Goal: Task Accomplishment & Management: Manage account settings

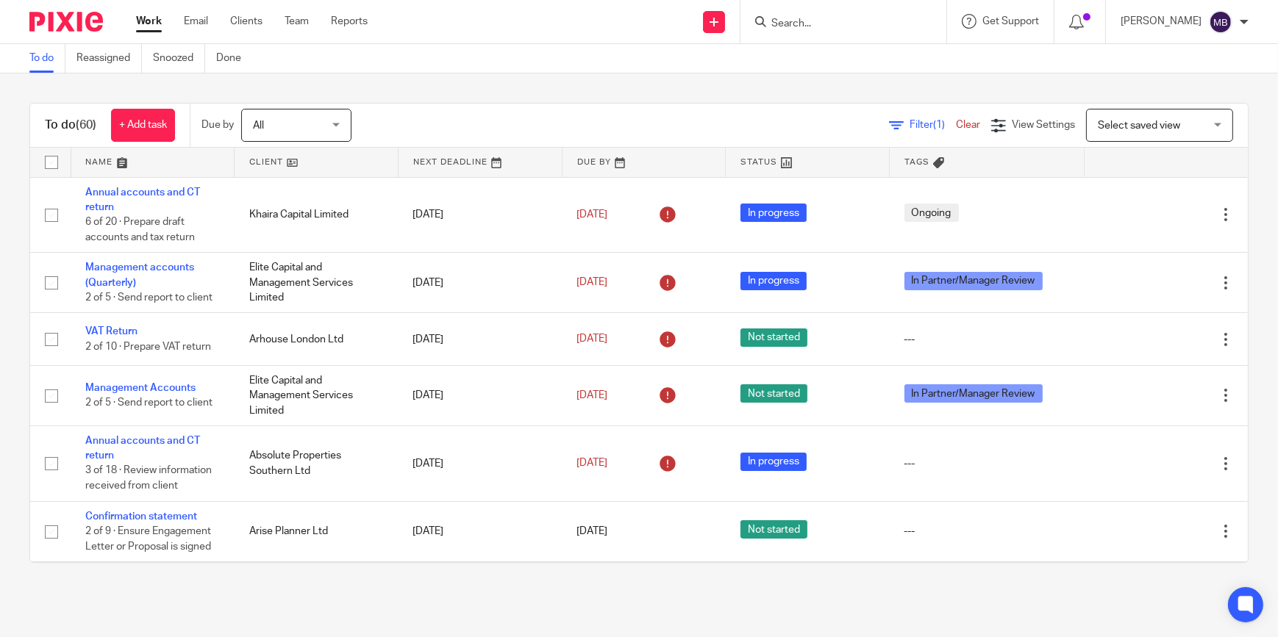
click at [850, 18] on input "Search" at bounding box center [836, 24] width 132 height 13
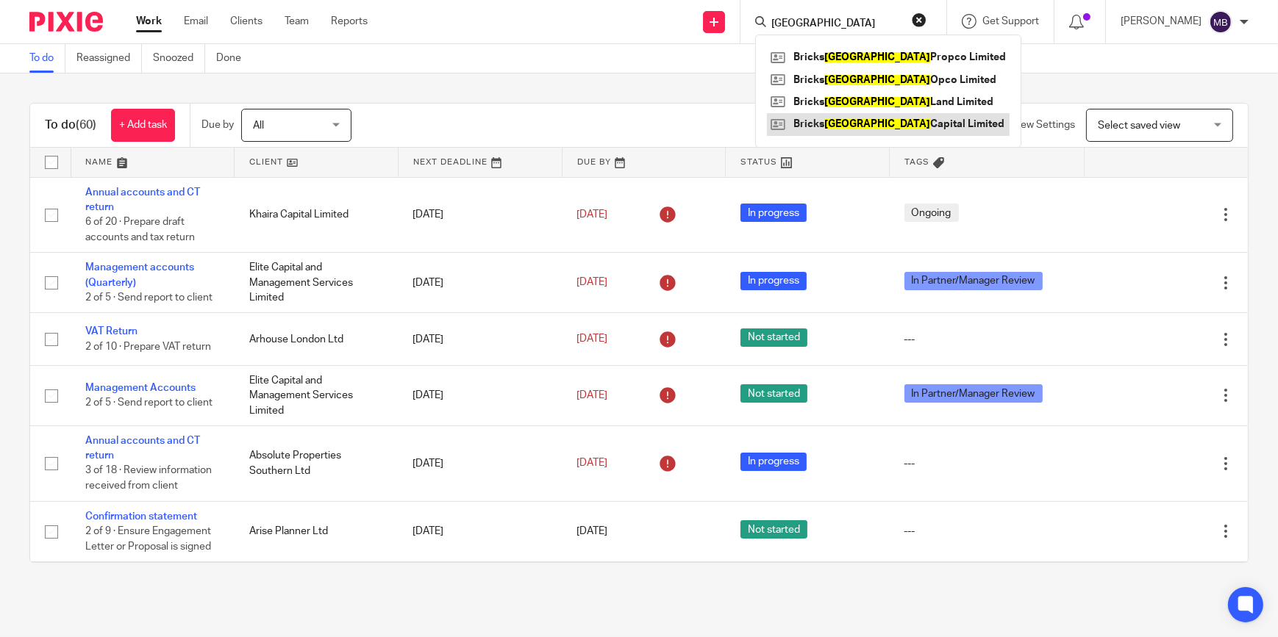
type input "Swansea"
click at [880, 123] on link at bounding box center [888, 124] width 243 height 22
click at [57, 26] on img at bounding box center [66, 22] width 74 height 20
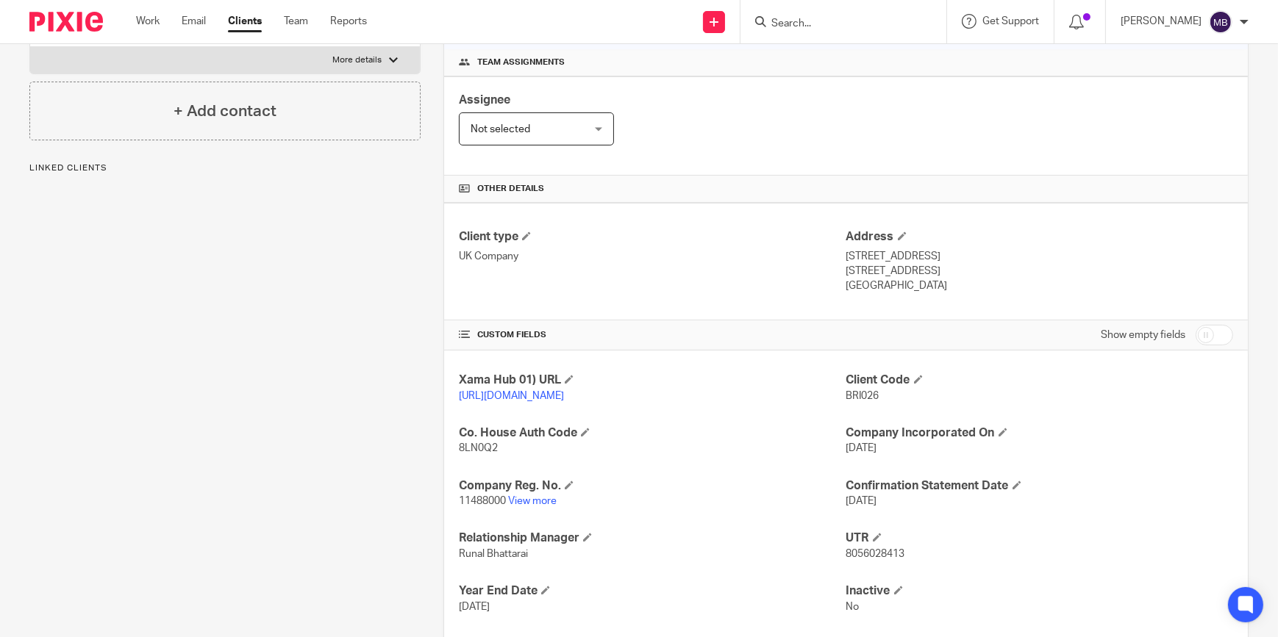
scroll to position [267, 0]
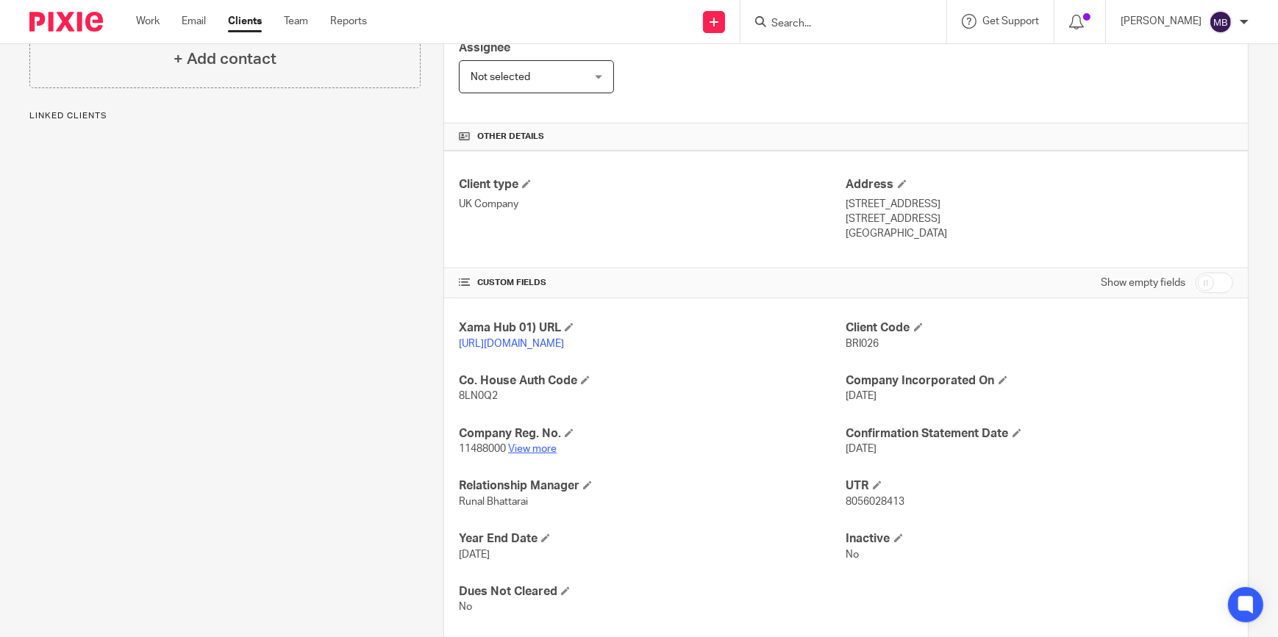
click at [537, 454] on link "View more" at bounding box center [532, 449] width 49 height 10
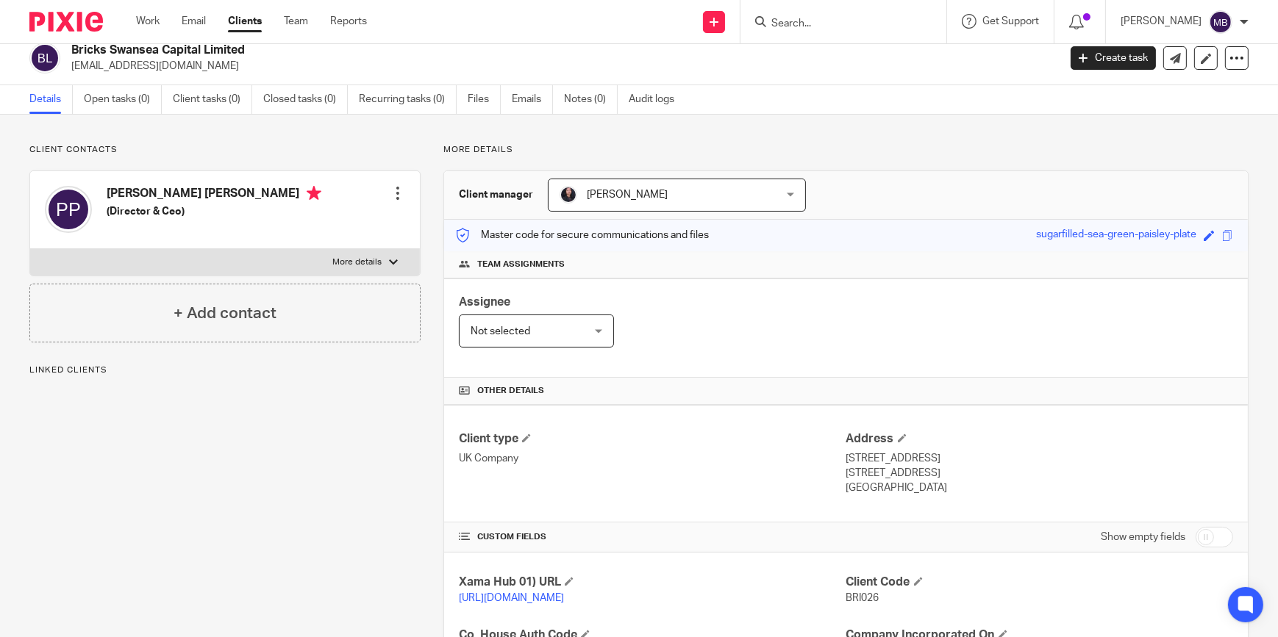
scroll to position [0, 0]
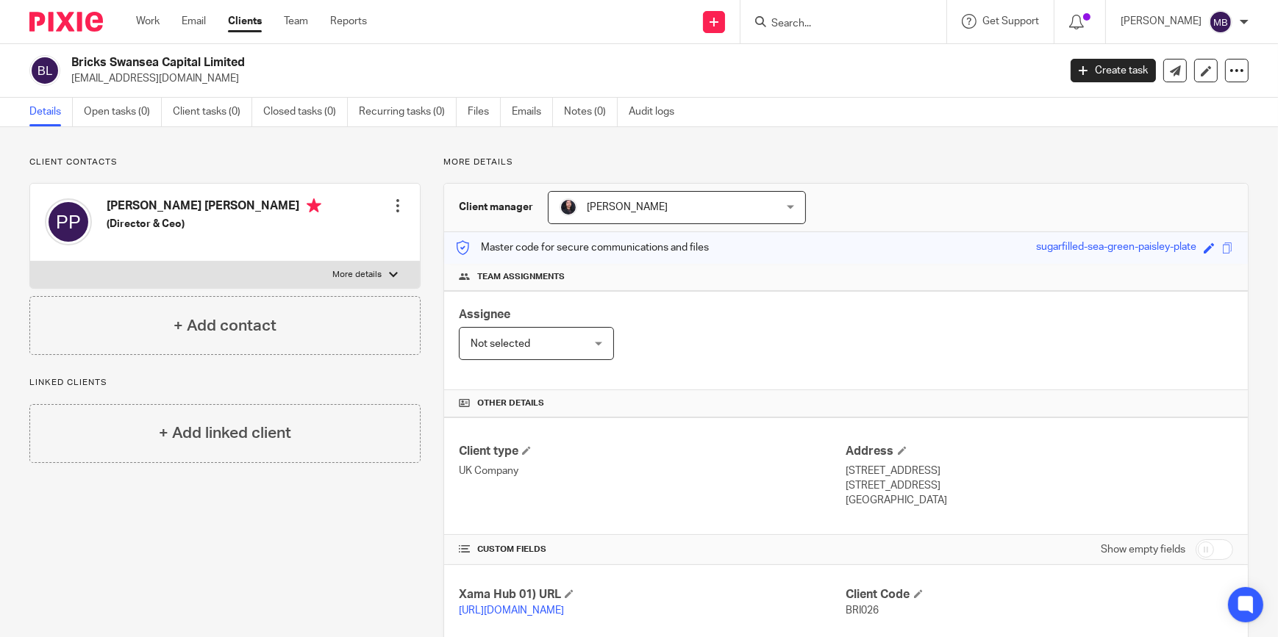
click at [787, 18] on input "Search" at bounding box center [836, 24] width 132 height 13
paste input "Bricks Leicester Land Limited"
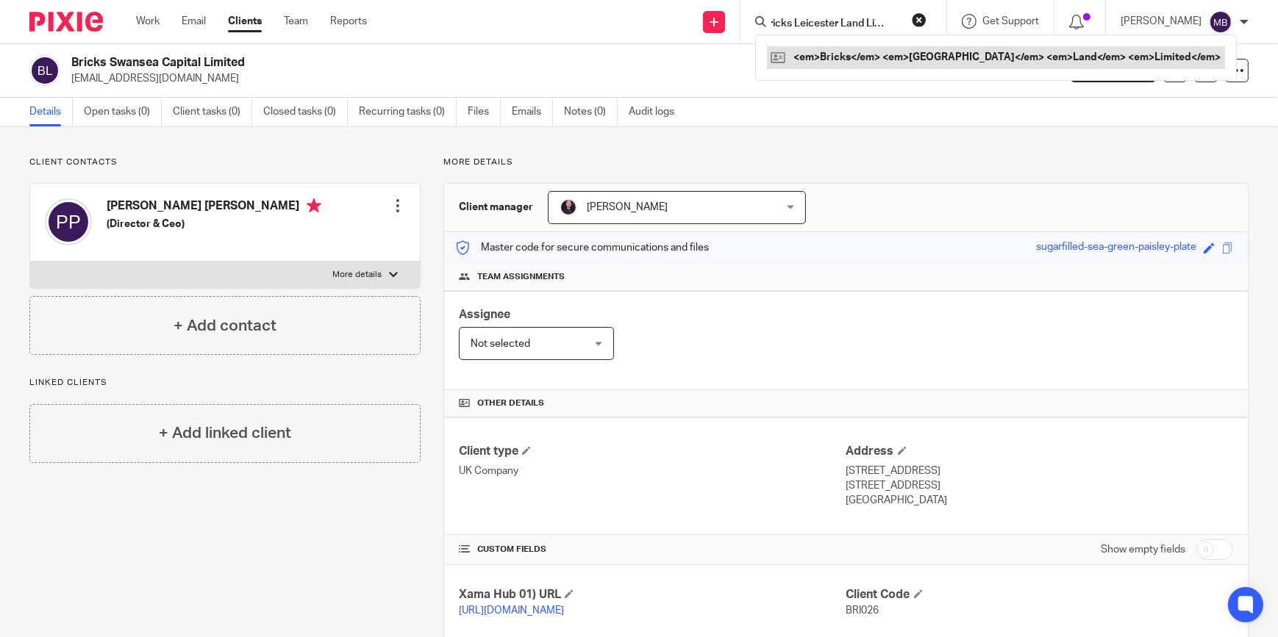
type input "Bricks Leicester Land Limited"
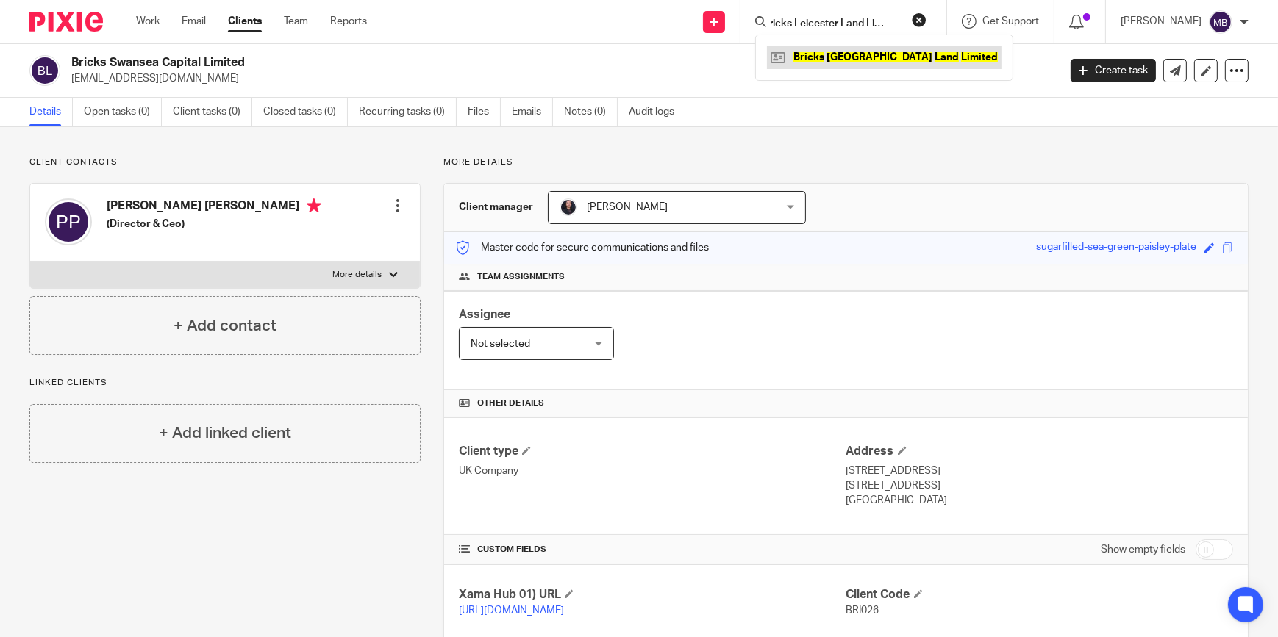
scroll to position [0, 0]
click at [835, 62] on link at bounding box center [884, 57] width 235 height 22
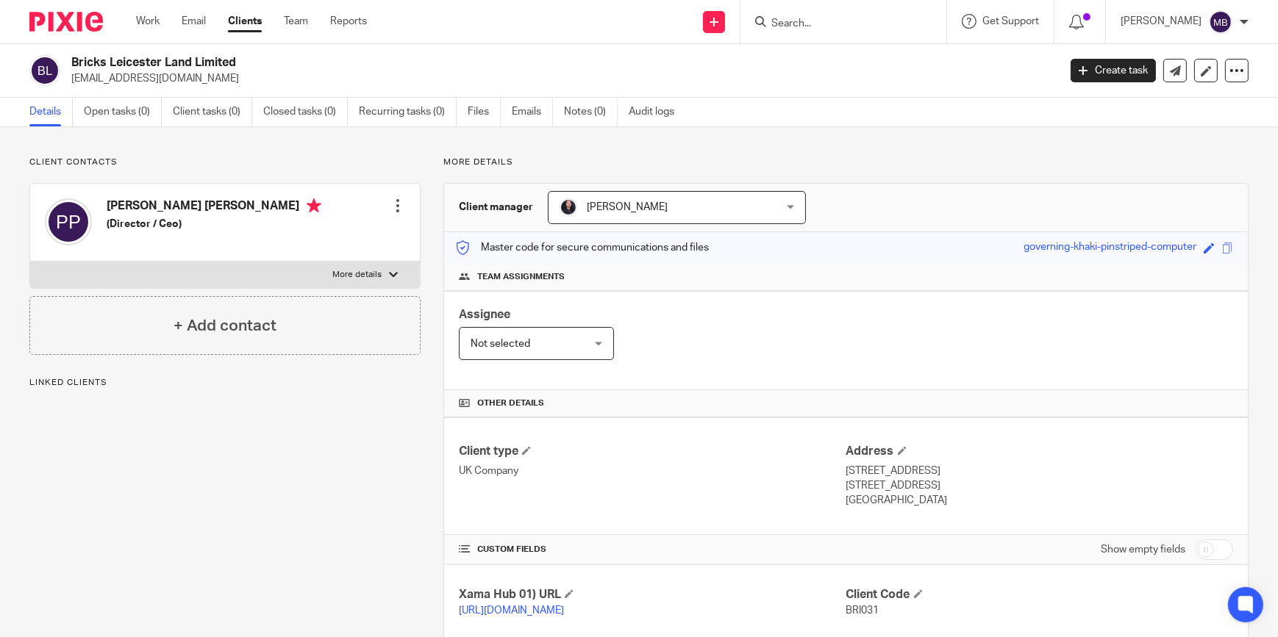
scroll to position [334, 0]
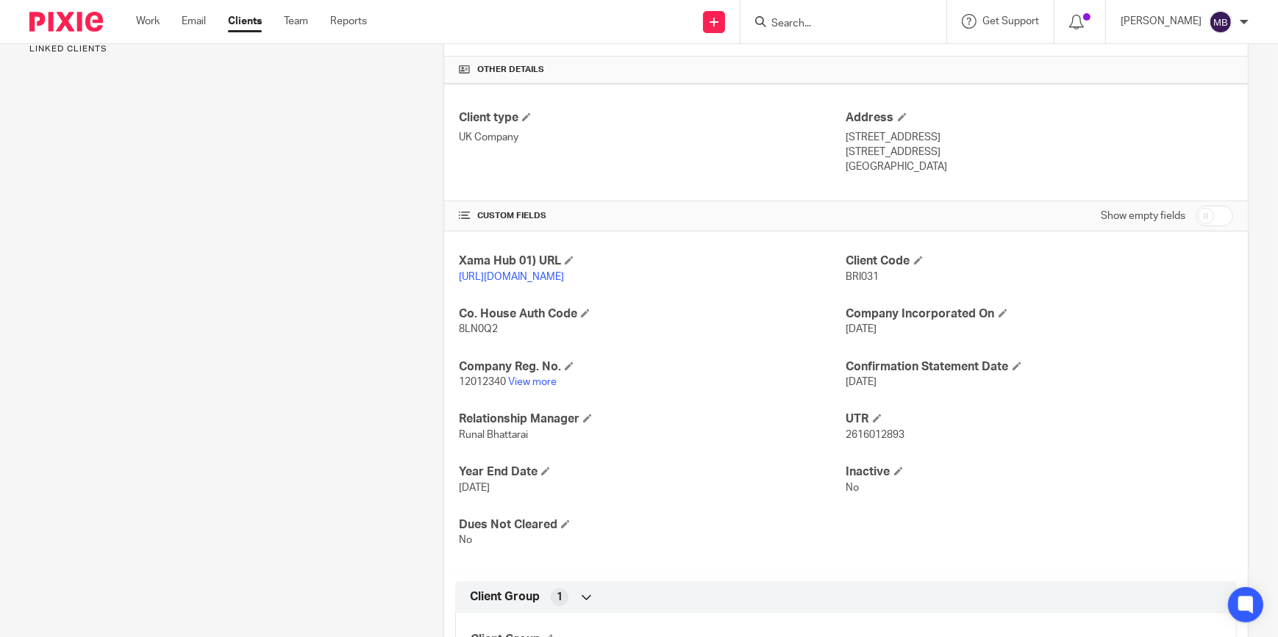
click at [532, 389] on p "12012340 View more" at bounding box center [652, 382] width 387 height 15
click at [538, 387] on link "View more" at bounding box center [532, 382] width 49 height 10
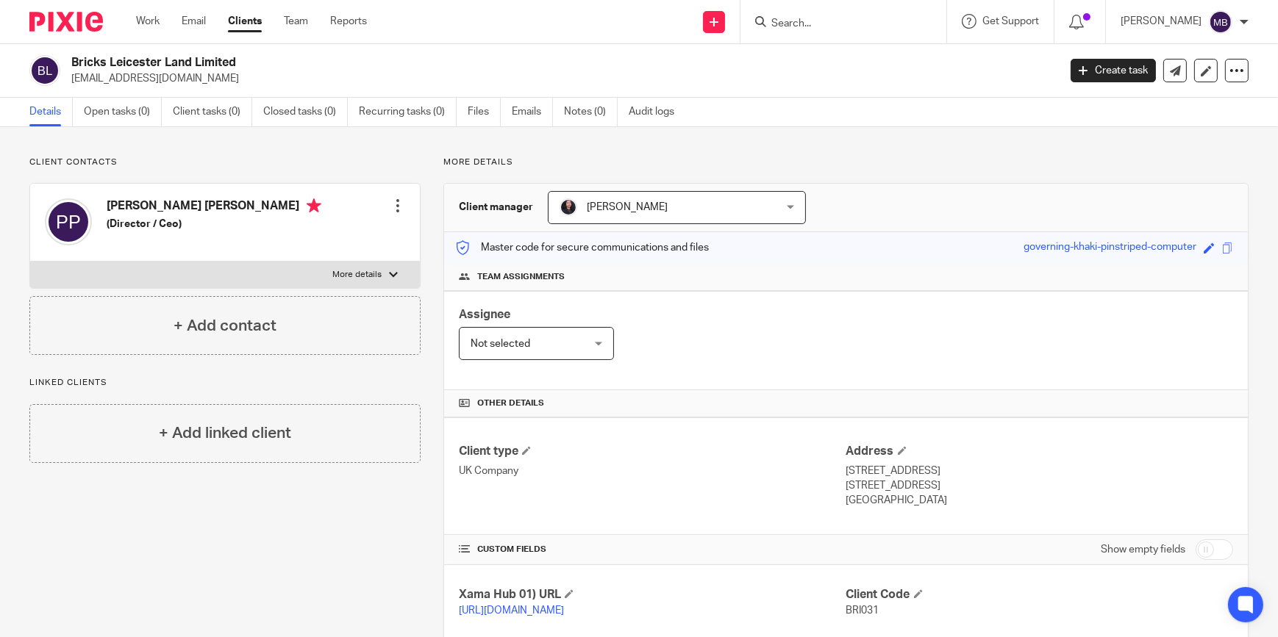
click at [853, 8] on div at bounding box center [843, 21] width 206 height 43
click at [853, 10] on div at bounding box center [843, 21] width 206 height 43
click at [846, 37] on div at bounding box center [843, 21] width 206 height 43
click at [858, 24] on input "Search" at bounding box center [836, 24] width 132 height 13
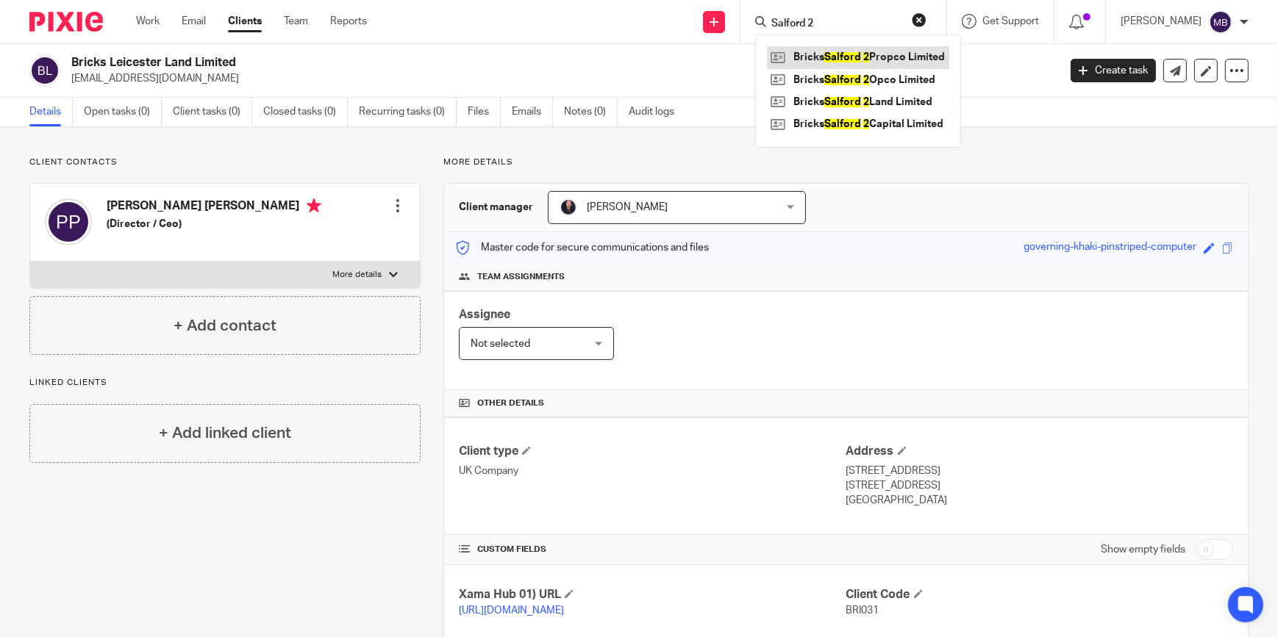
type input "Salford 2"
click at [891, 60] on link at bounding box center [858, 57] width 182 height 22
click at [887, 82] on link at bounding box center [858, 80] width 182 height 22
click at [890, 101] on link at bounding box center [858, 102] width 182 height 22
click at [891, 121] on link at bounding box center [858, 124] width 182 height 22
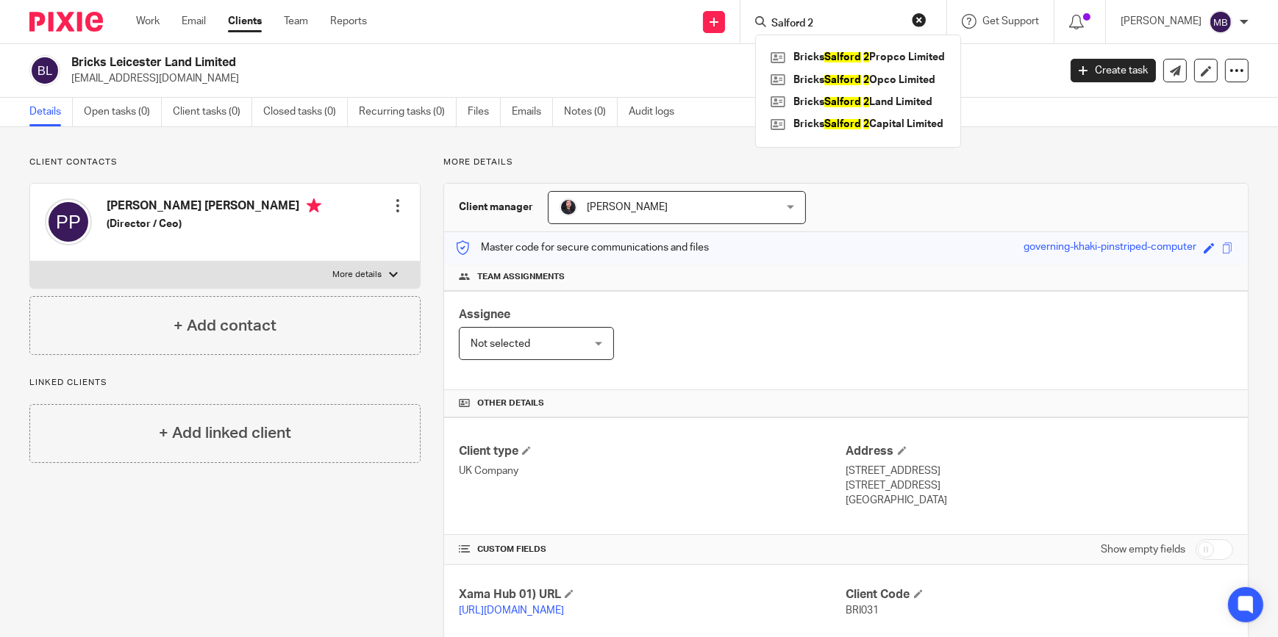
drag, startPoint x: 64, startPoint y: 26, endPoint x: 115, endPoint y: 0, distance: 57.9
click at [64, 26] on img at bounding box center [66, 22] width 74 height 20
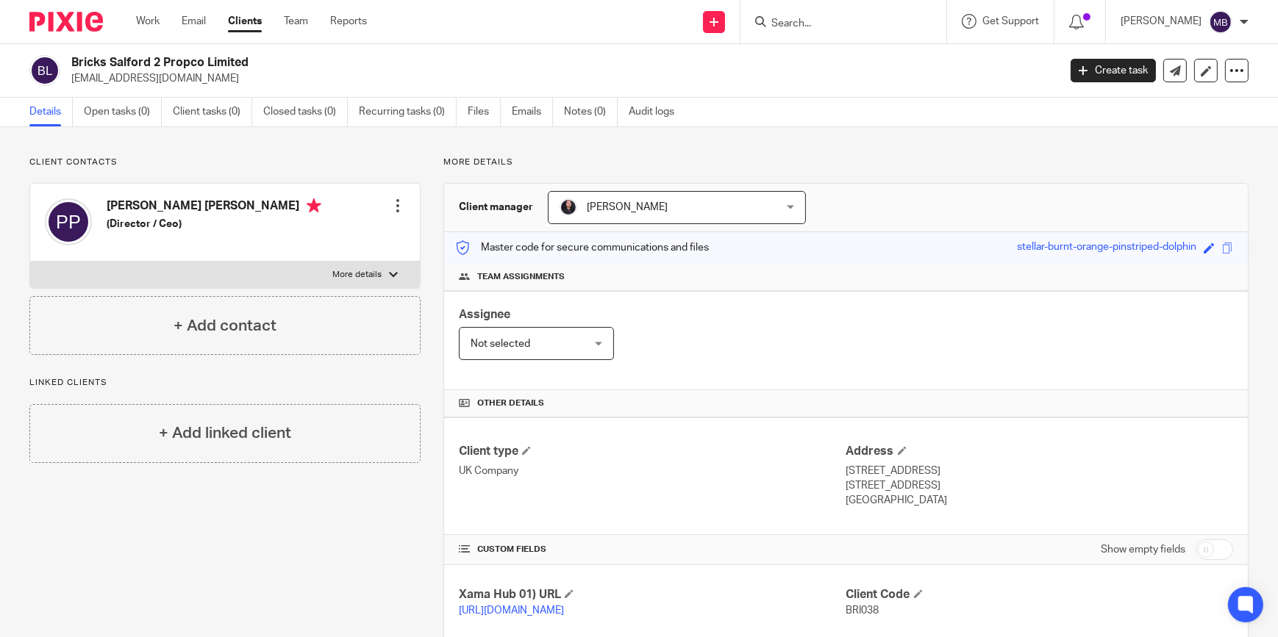
scroll to position [267, 0]
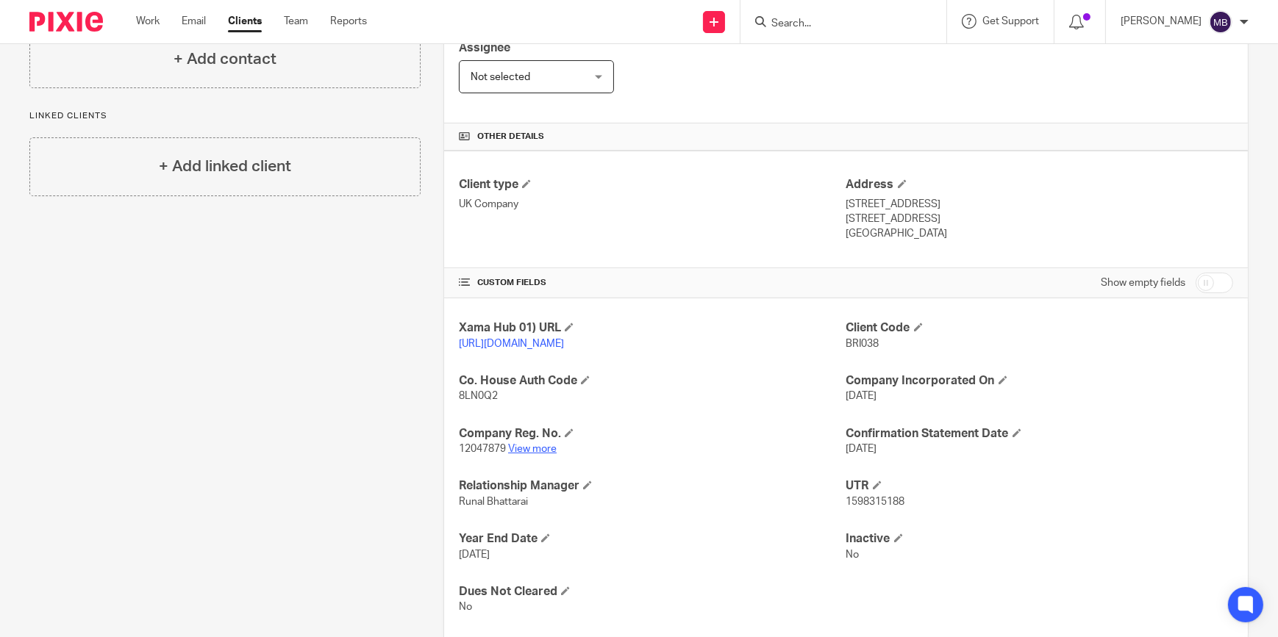
click at [532, 454] on link "View more" at bounding box center [532, 449] width 49 height 10
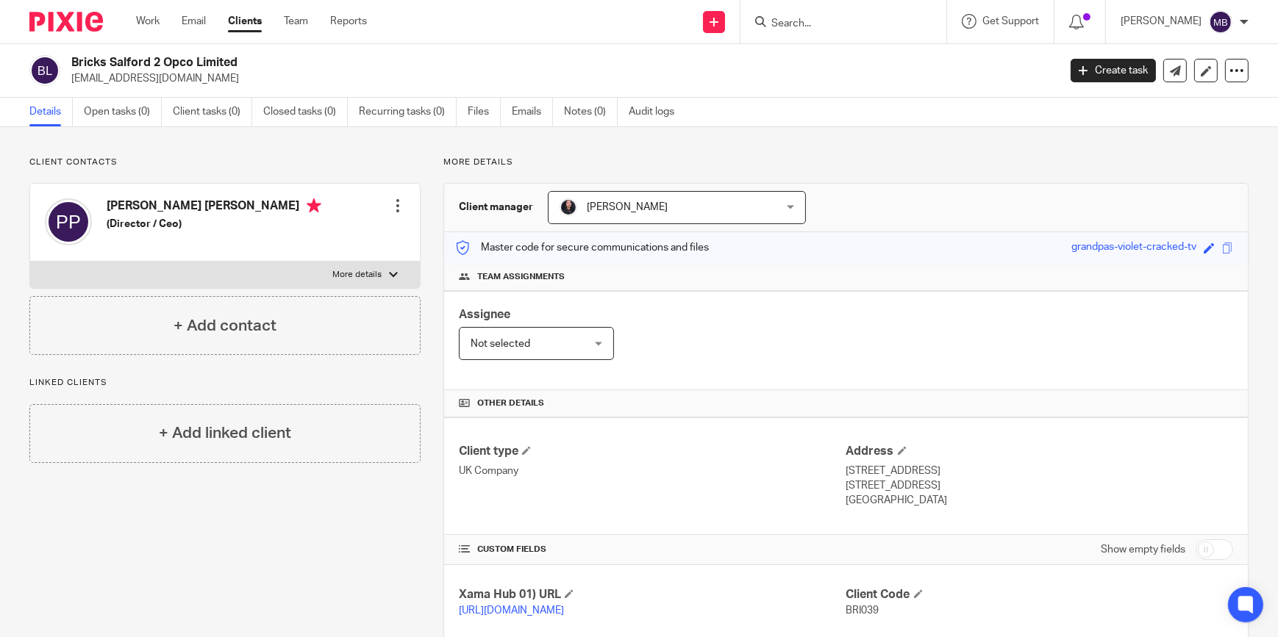
scroll to position [401, 0]
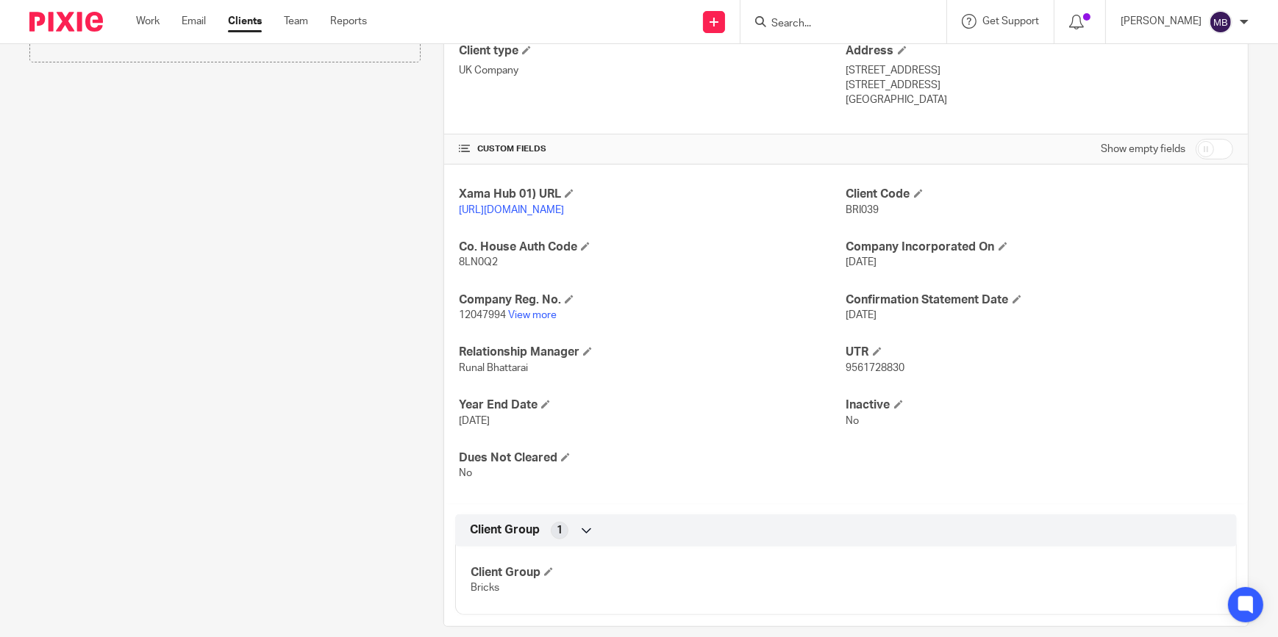
click at [549, 323] on p "12047994 View more" at bounding box center [652, 315] width 387 height 15
click at [549, 322] on p "12047994 View more" at bounding box center [652, 315] width 387 height 15
click at [546, 323] on p "12047994 View more" at bounding box center [652, 315] width 387 height 15
click at [546, 321] on link "View more" at bounding box center [532, 315] width 49 height 10
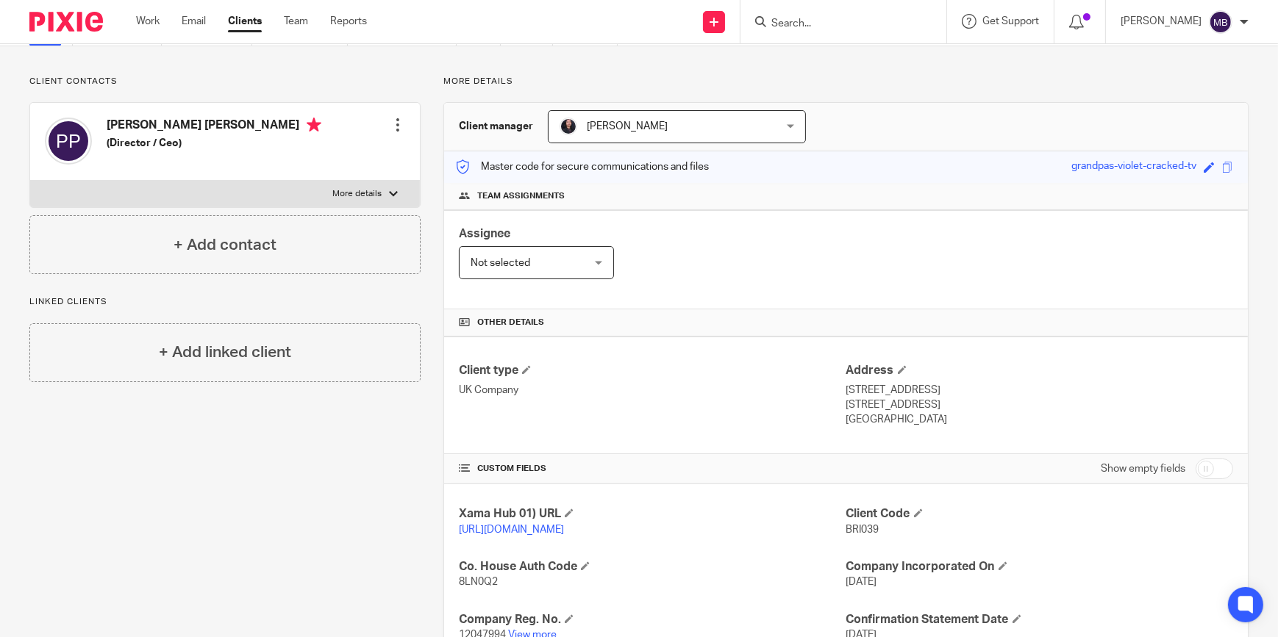
scroll to position [0, 0]
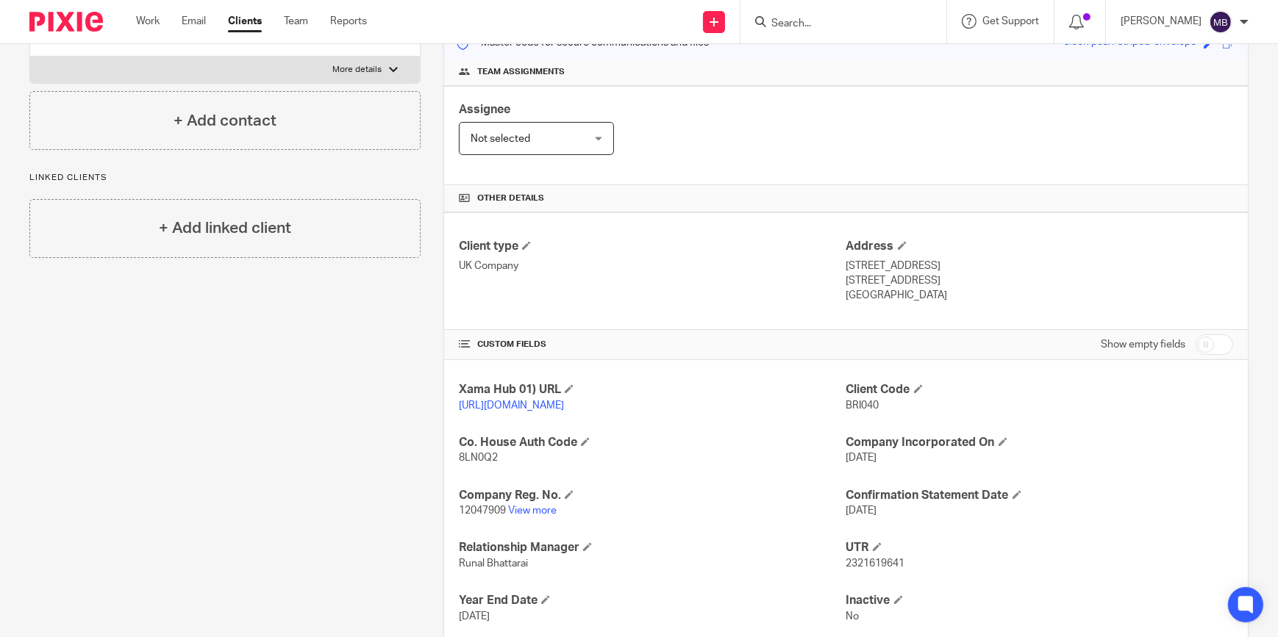
scroll to position [267, 0]
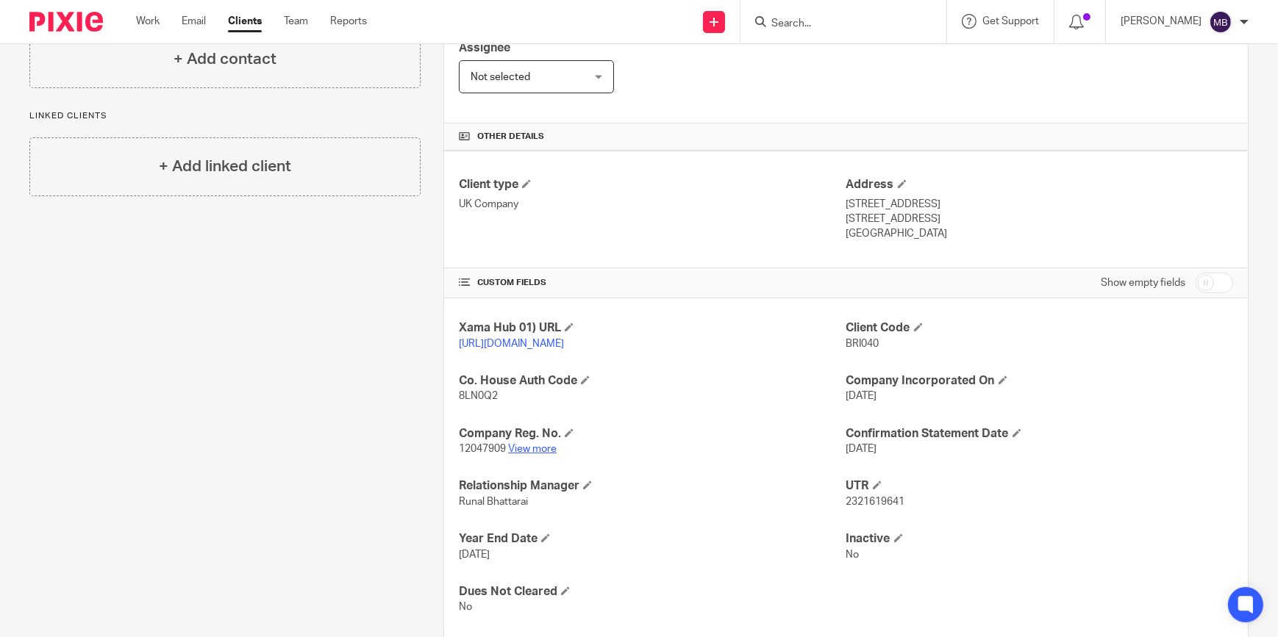
click at [534, 457] on p "12047909 View more" at bounding box center [652, 449] width 387 height 15
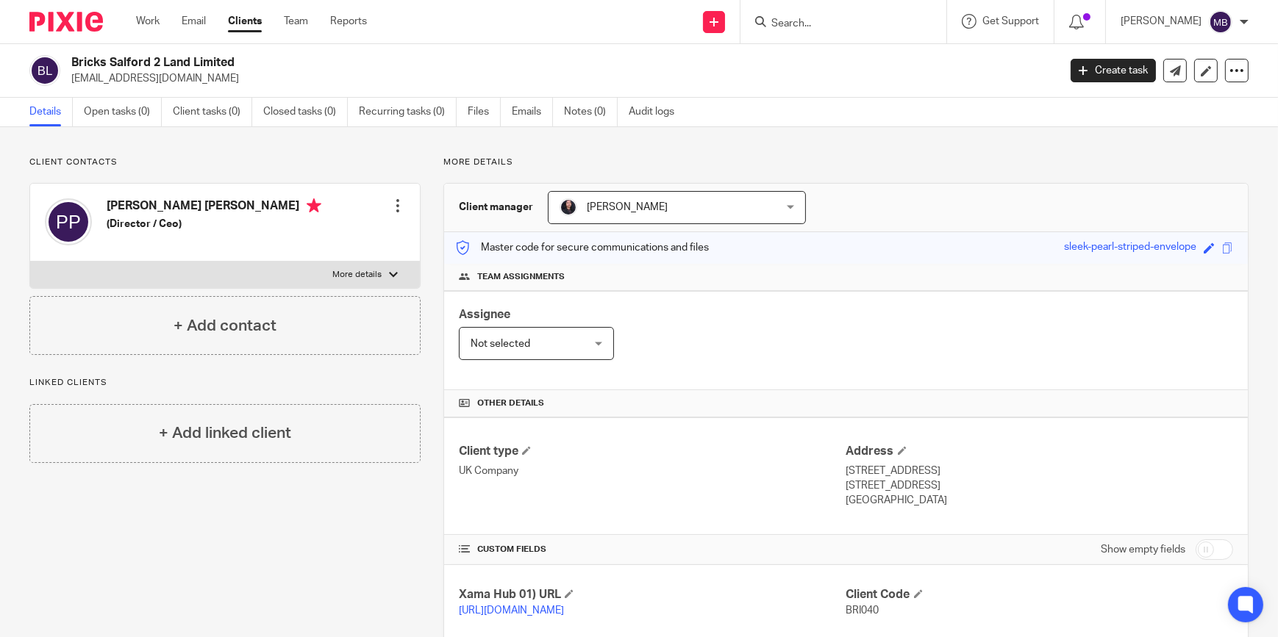
scroll to position [401, 0]
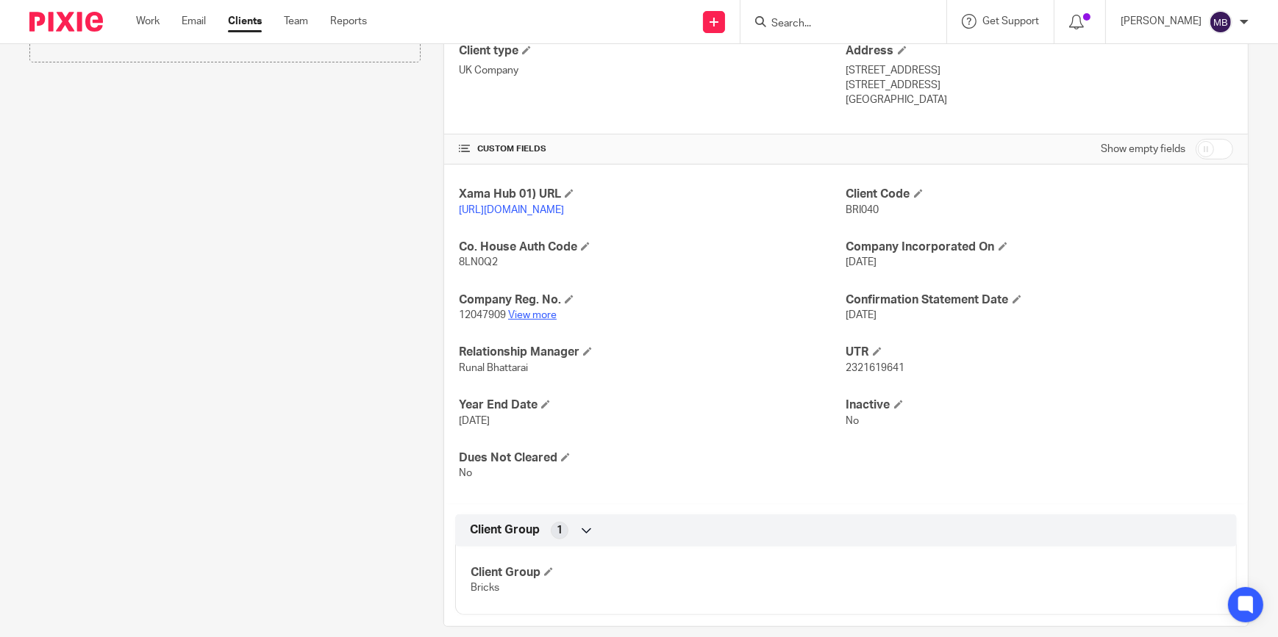
click at [524, 321] on link "View more" at bounding box center [532, 315] width 49 height 10
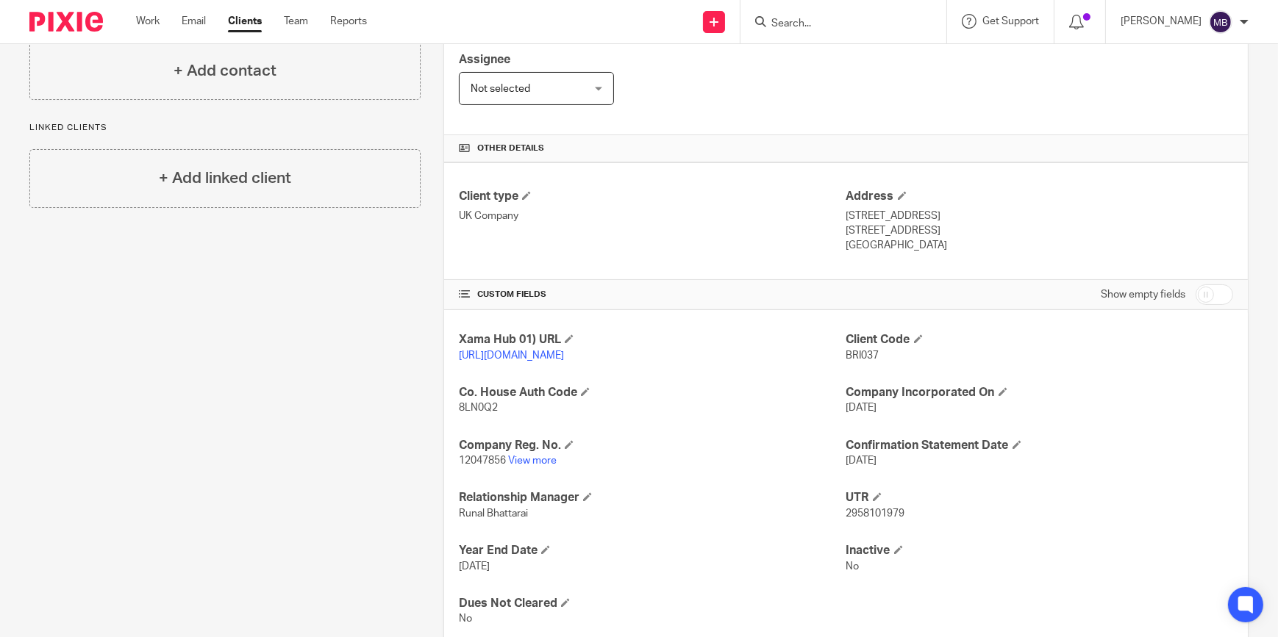
scroll to position [334, 0]
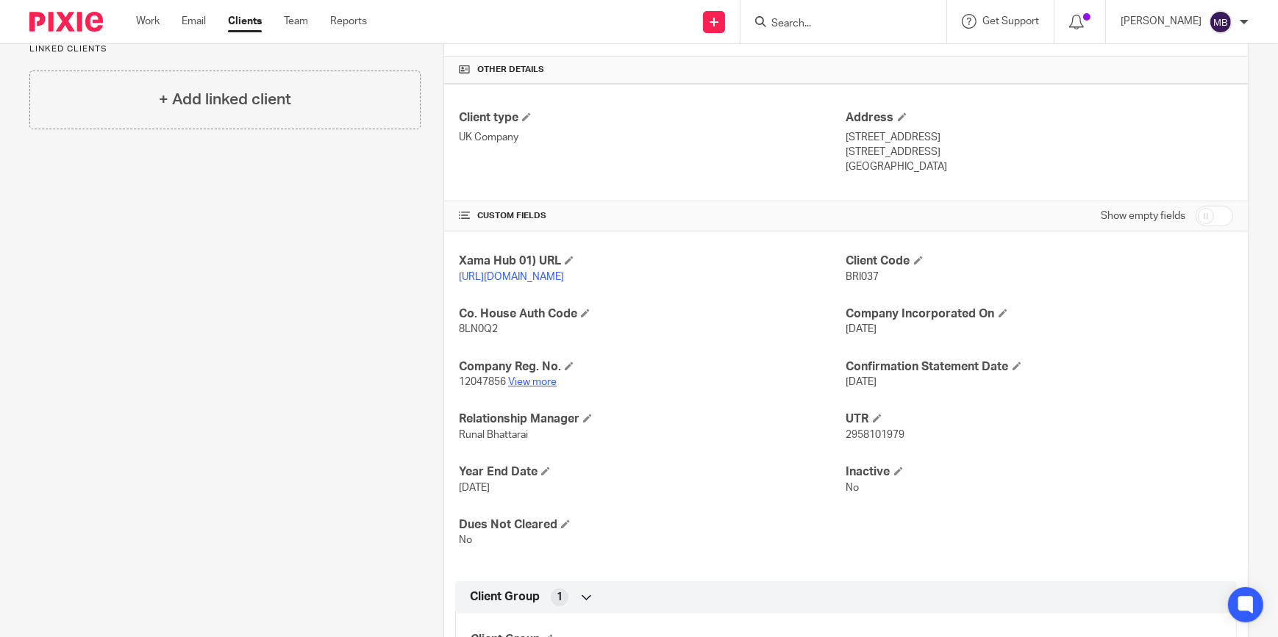
click at [539, 387] on link "View more" at bounding box center [532, 382] width 49 height 10
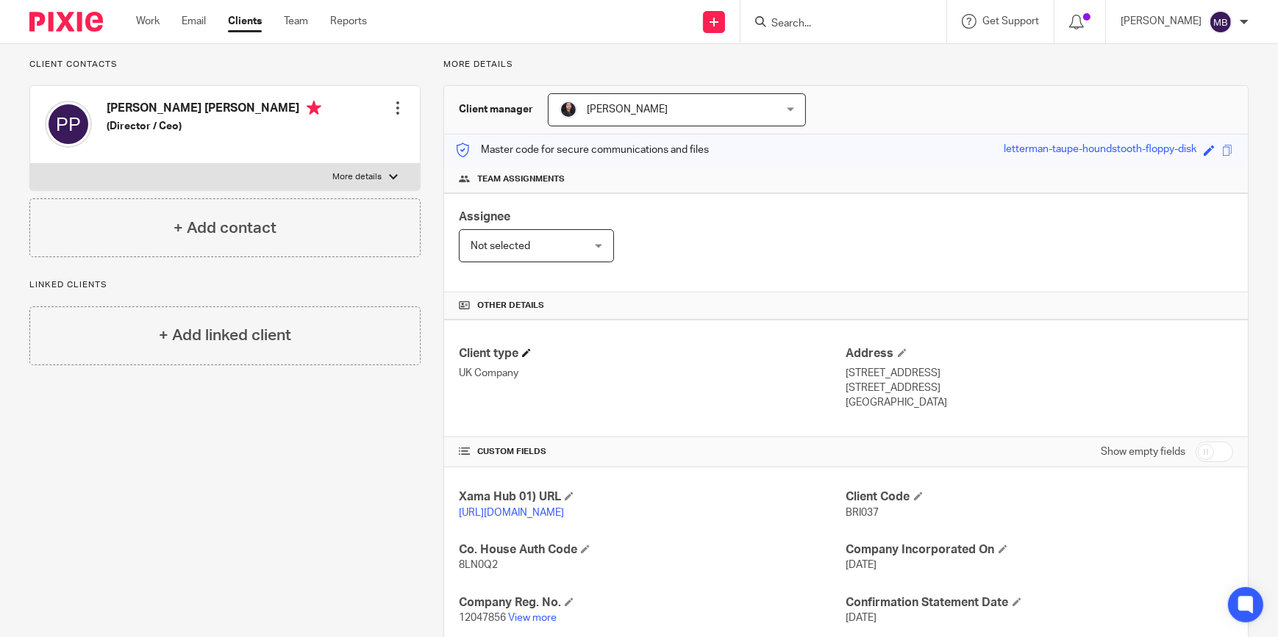
scroll to position [0, 0]
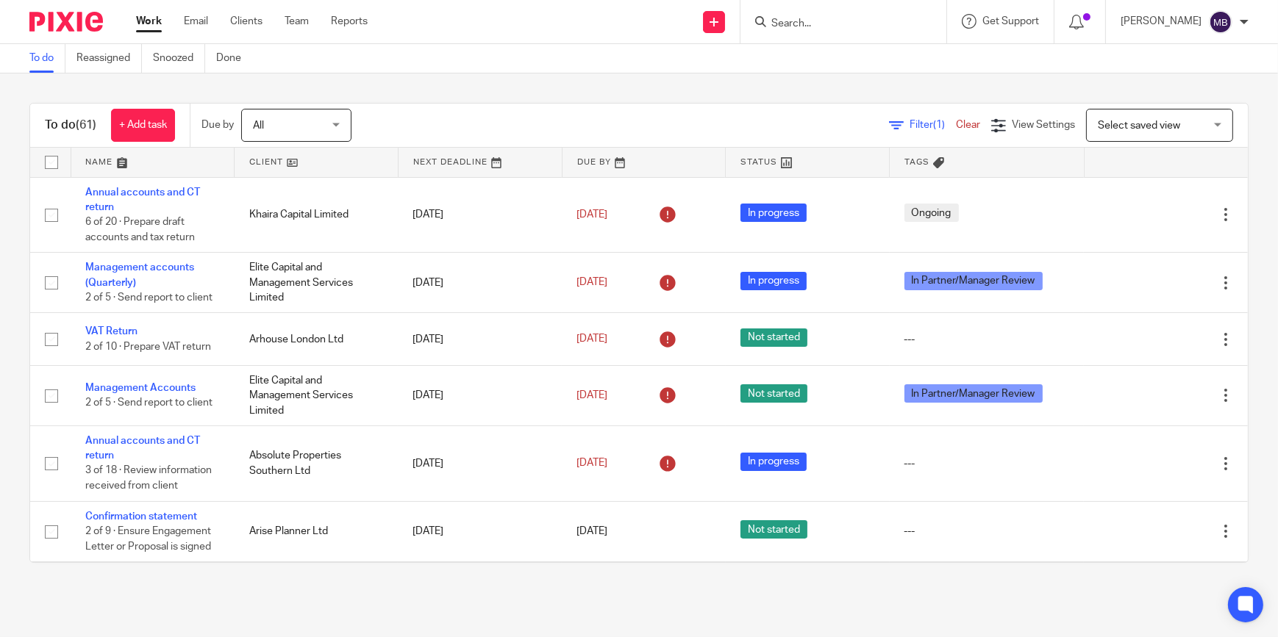
click at [826, 25] on input "Search" at bounding box center [836, 24] width 132 height 13
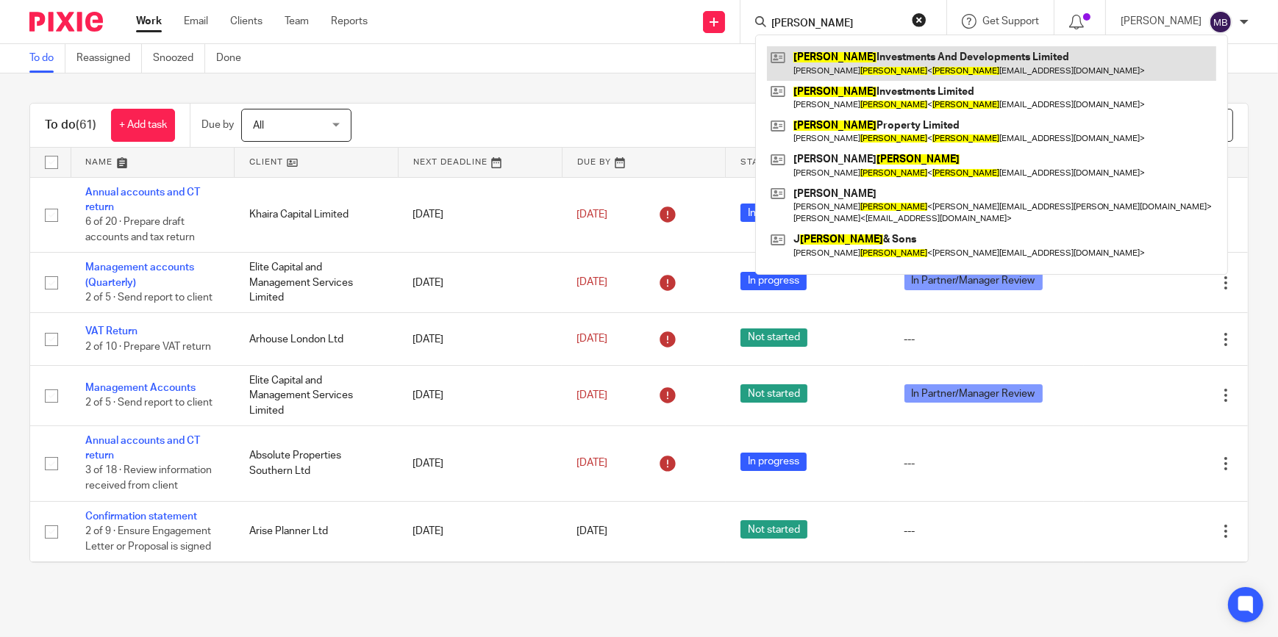
type input "Standley"
click at [852, 58] on link at bounding box center [991, 63] width 449 height 34
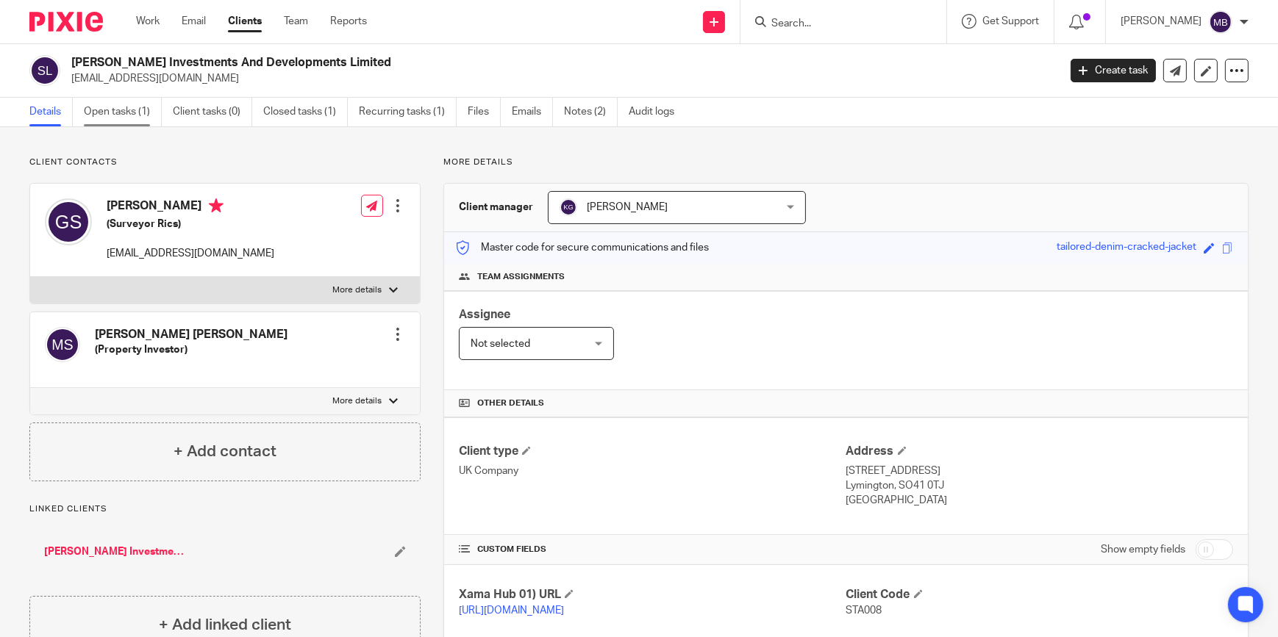
click at [144, 99] on link "Open tasks (1)" at bounding box center [123, 112] width 78 height 29
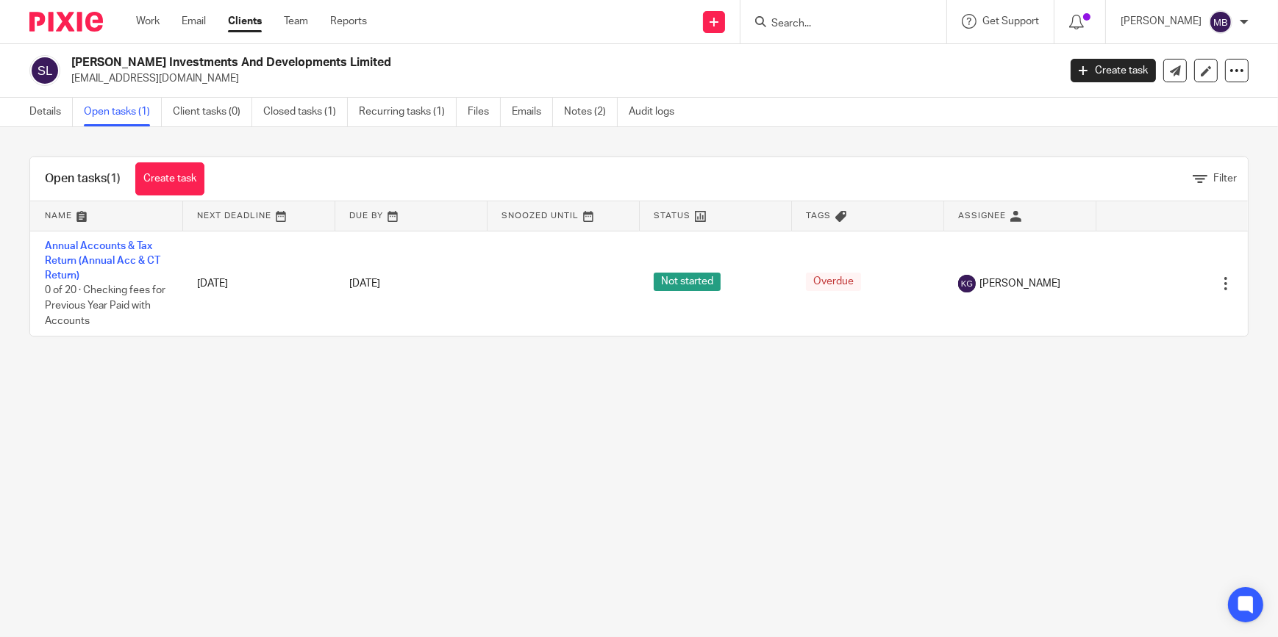
click at [781, 24] on input "Search" at bounding box center [836, 24] width 132 height 13
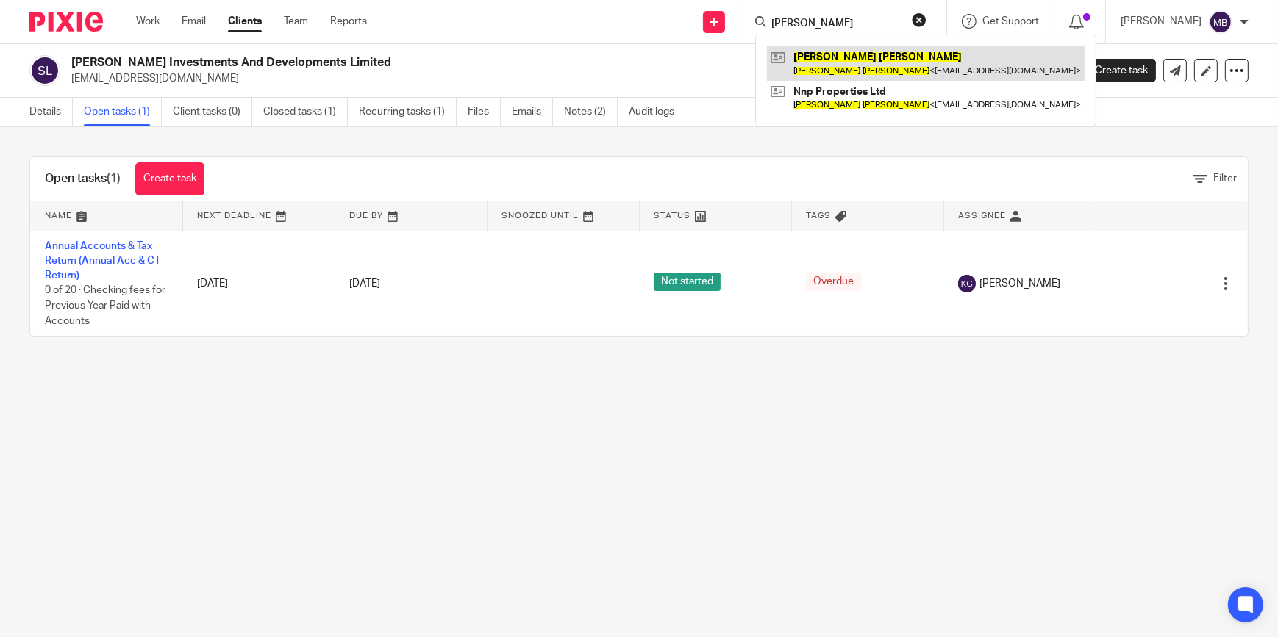
type input "[PERSON_NAME]"
click at [843, 58] on link at bounding box center [926, 63] width 318 height 34
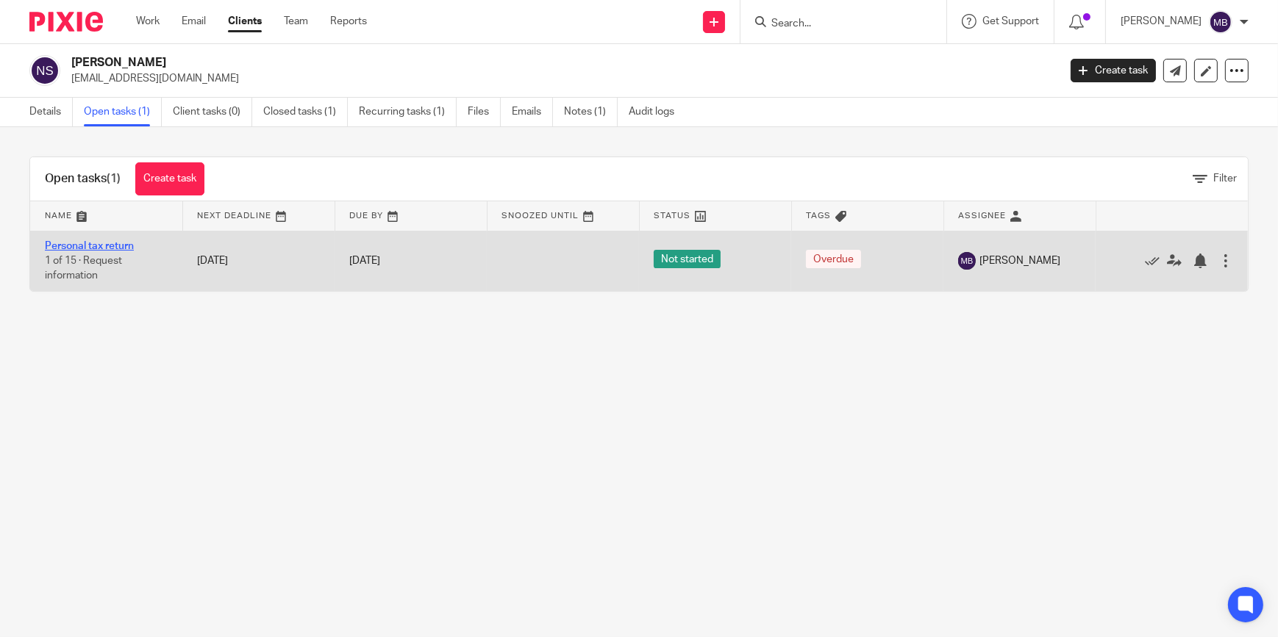
click at [103, 246] on link "Personal tax return" at bounding box center [89, 246] width 89 height 10
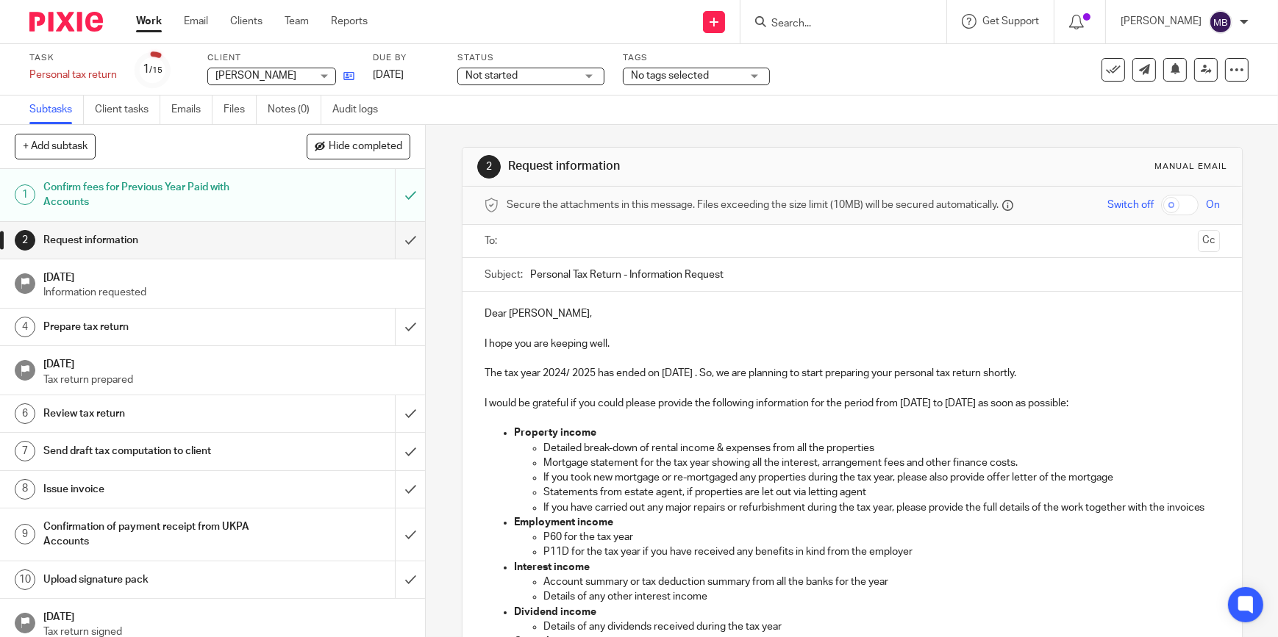
click at [353, 75] on icon at bounding box center [348, 76] width 11 height 11
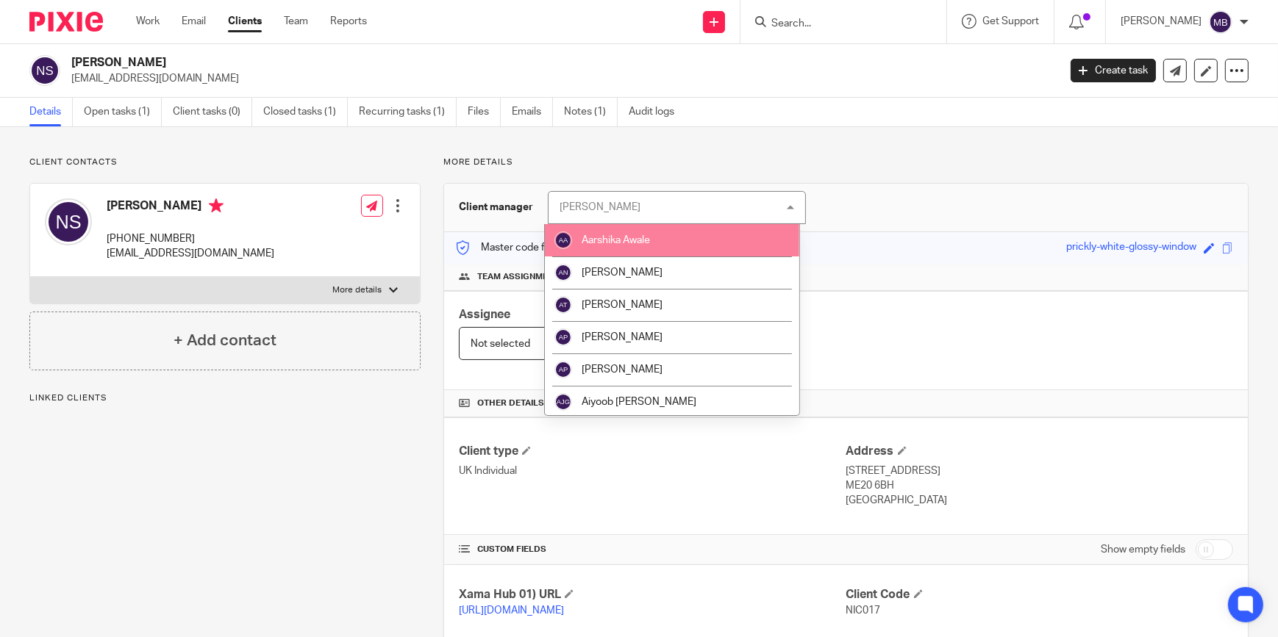
click at [661, 204] on div "Manish Bhandari Manish Bhandari" at bounding box center [677, 207] width 258 height 33
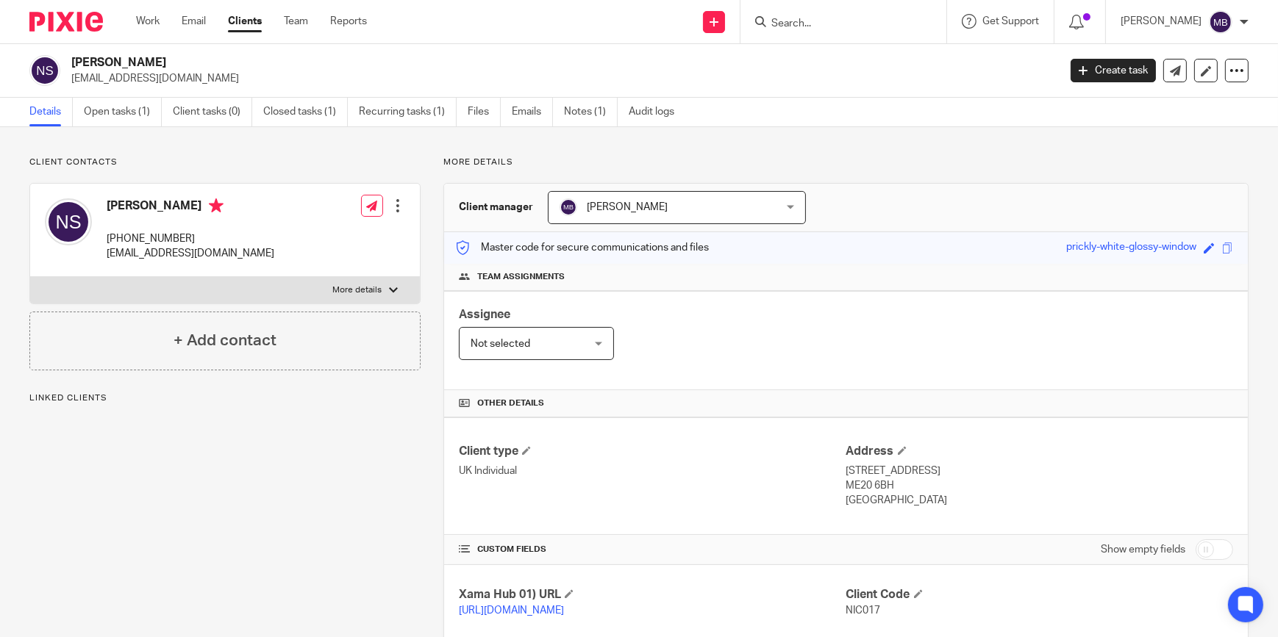
click at [661, 204] on span "[PERSON_NAME]" at bounding box center [658, 207] width 196 height 31
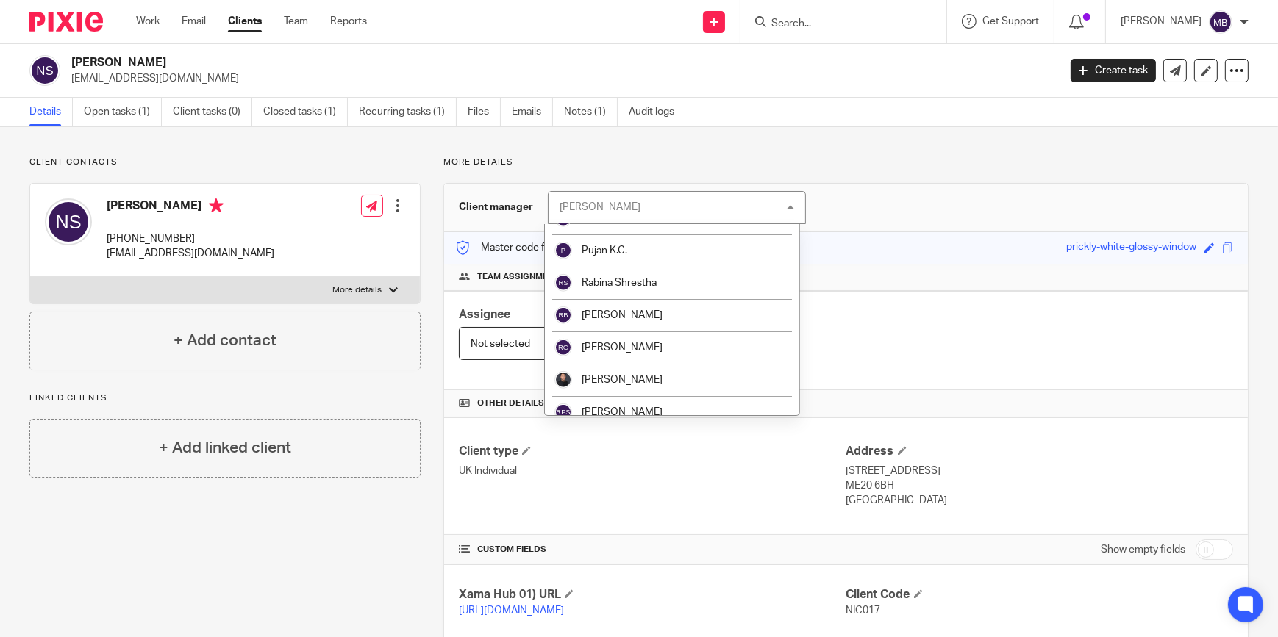
scroll to position [1671, 0]
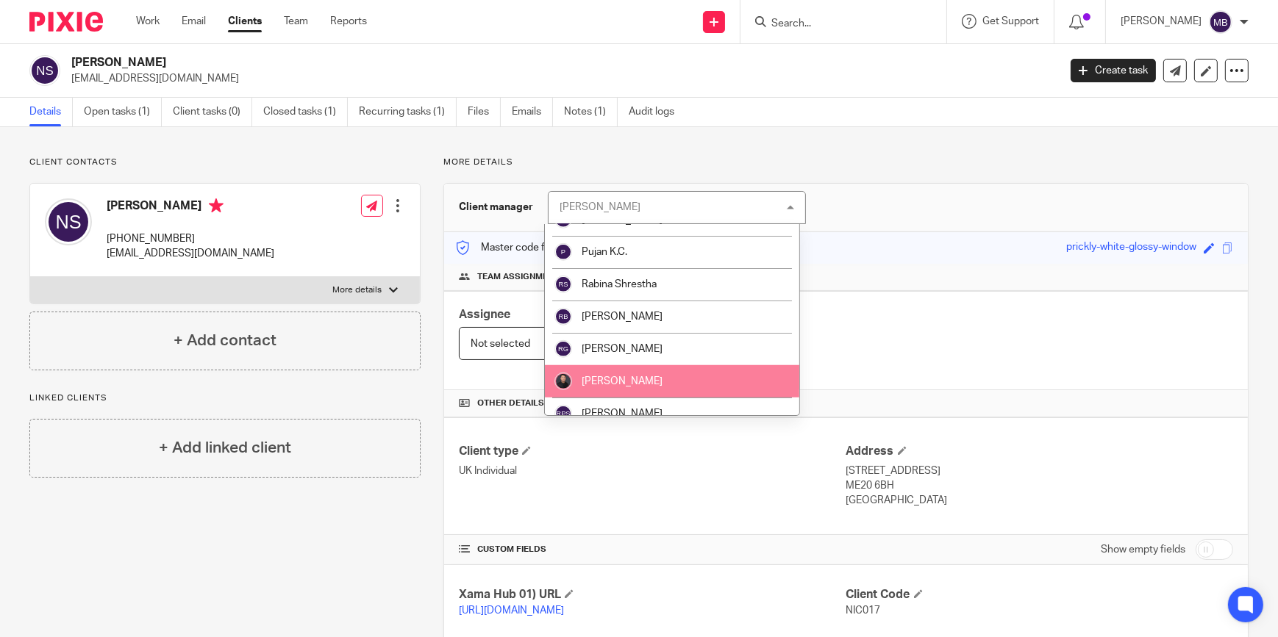
click at [657, 372] on li "[PERSON_NAME]" at bounding box center [672, 381] width 254 height 32
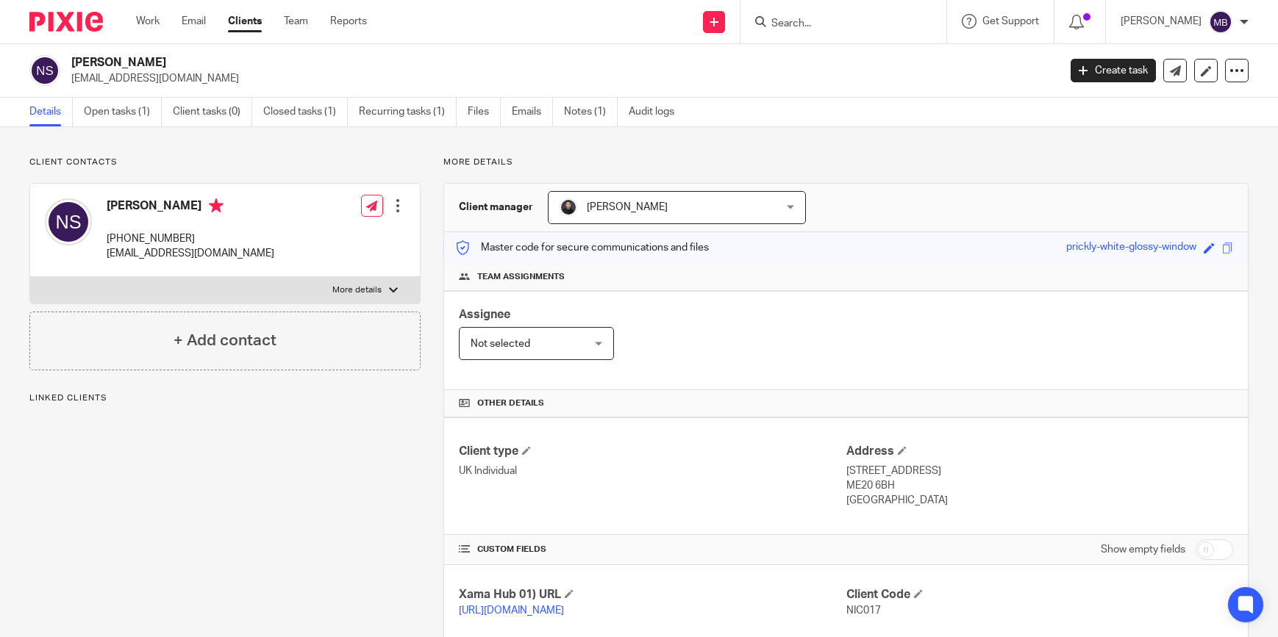
drag, startPoint x: 0, startPoint y: 0, endPoint x: 868, endPoint y: 15, distance: 867.8
click at [868, 15] on form at bounding box center [848, 21] width 157 height 18
click at [868, 23] on div "Client updated." at bounding box center [951, 43] width 624 height 56
click at [838, 23] on div "Client updated." at bounding box center [951, 43] width 624 height 56
click at [804, 21] on div "Client updated." at bounding box center [951, 43] width 624 height 56
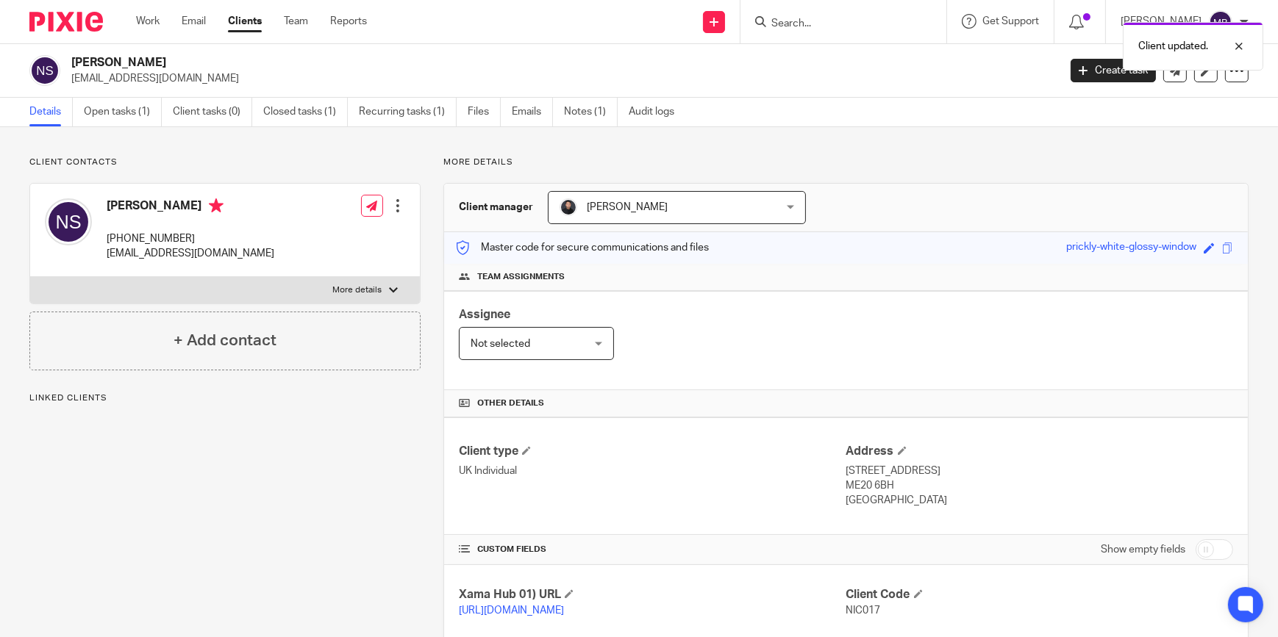
click at [809, 24] on div "Client updated." at bounding box center [951, 43] width 624 height 56
click at [820, 18] on input "Search" at bounding box center [836, 24] width 132 height 13
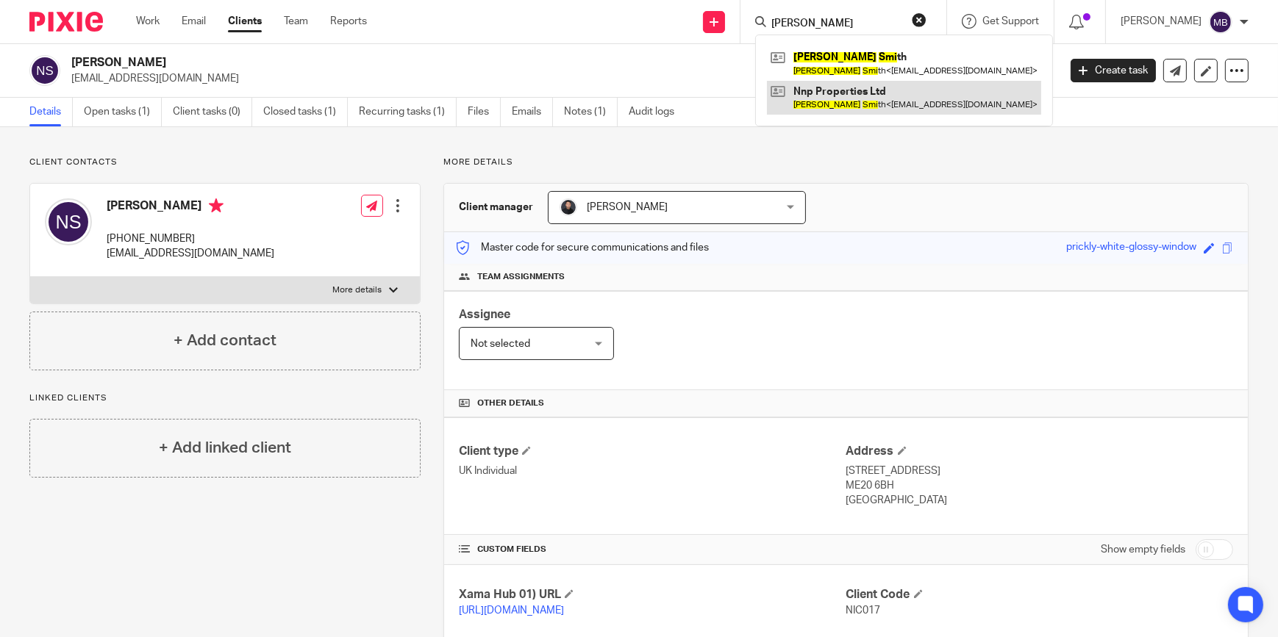
type input "Nicola smi"
click at [910, 103] on link at bounding box center [904, 98] width 274 height 34
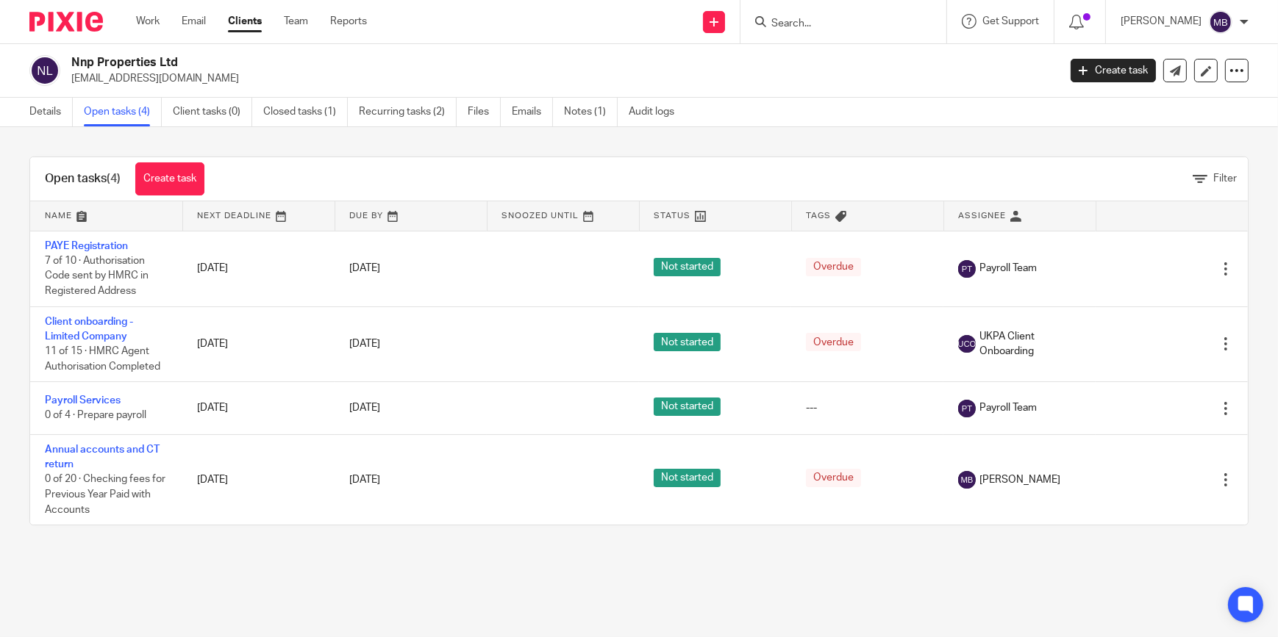
click at [805, 15] on form at bounding box center [848, 21] width 157 height 18
click at [810, 25] on input "Search" at bounding box center [836, 24] width 132 height 13
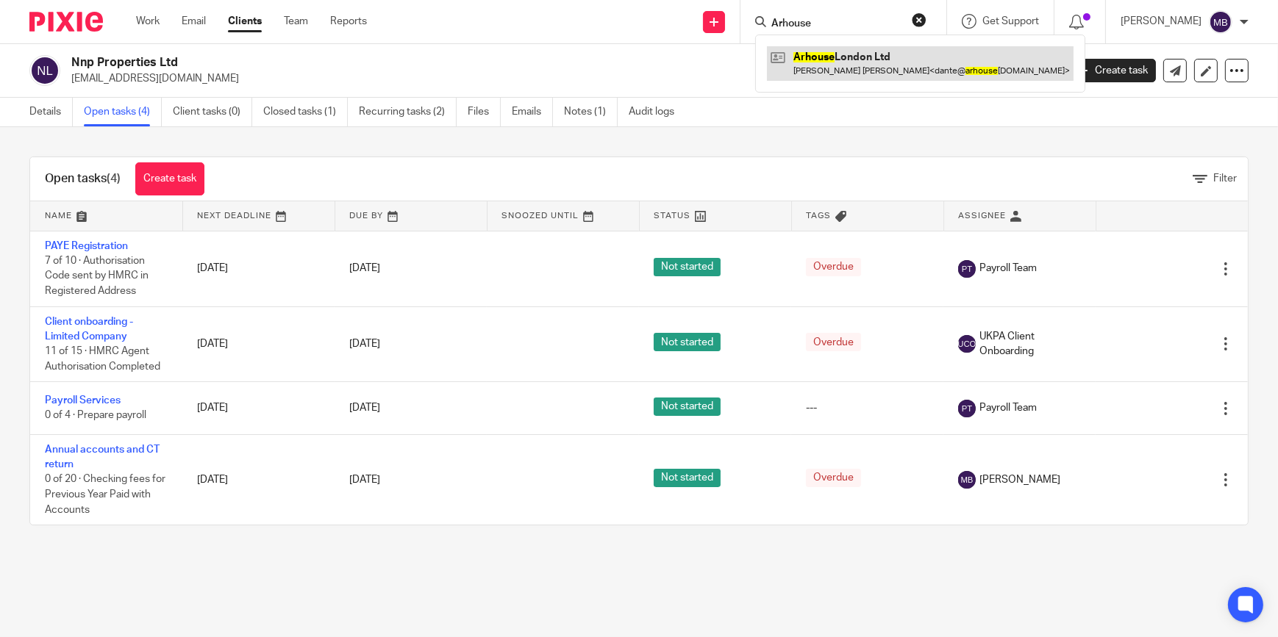
type input "Arhouse"
click at [838, 56] on link at bounding box center [920, 63] width 307 height 34
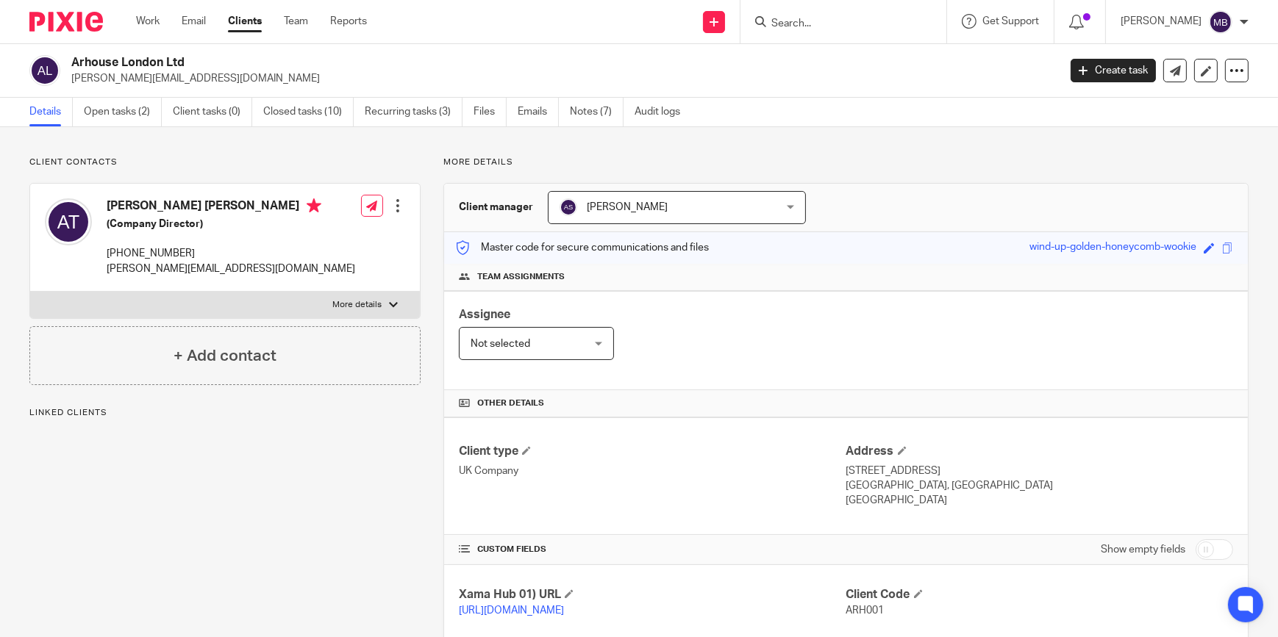
scroll to position [133, 0]
